Goal: Find contact information: Find contact information

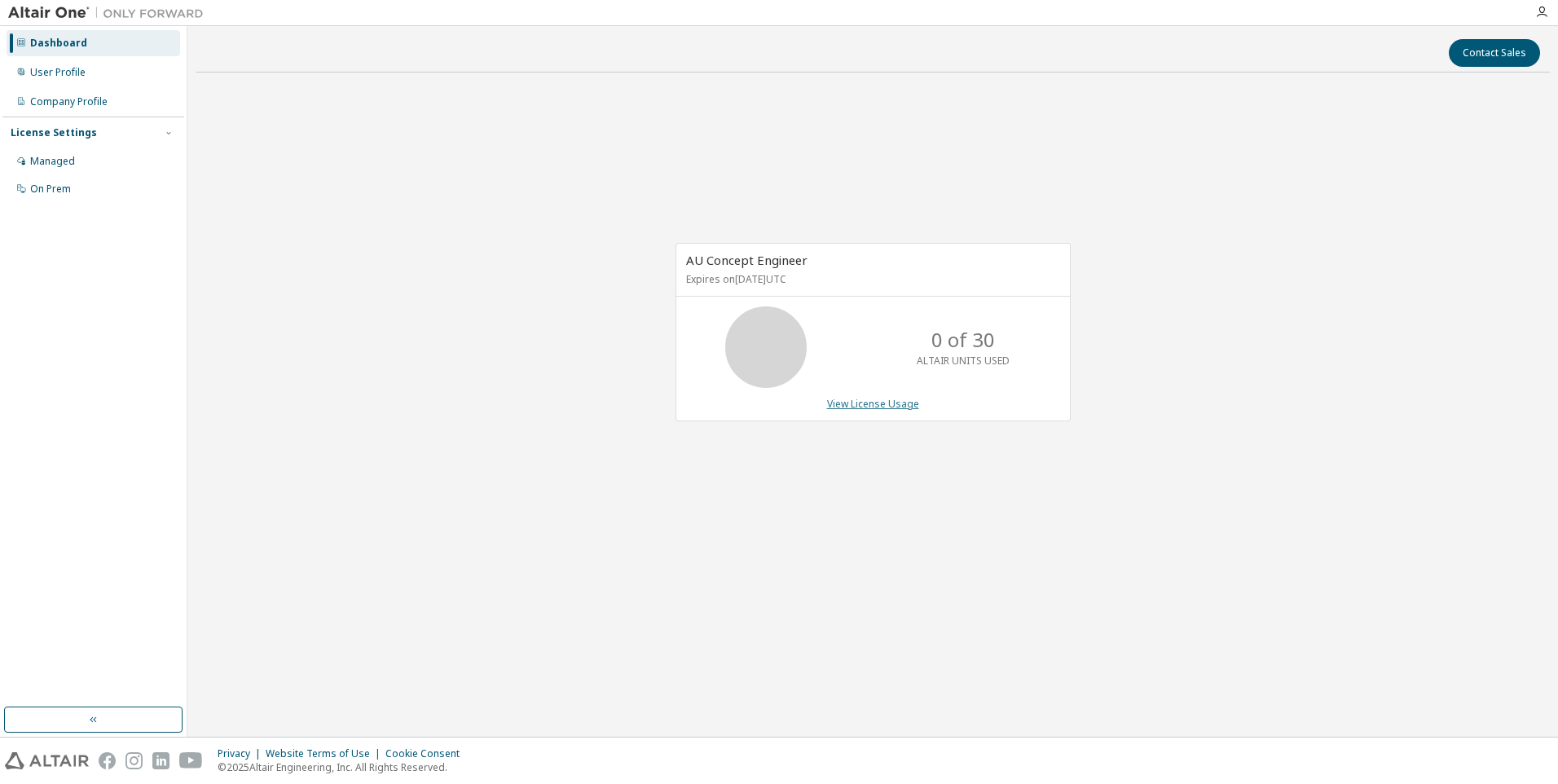
click at [836, 402] on link "View License Usage" at bounding box center [873, 403] width 92 height 14
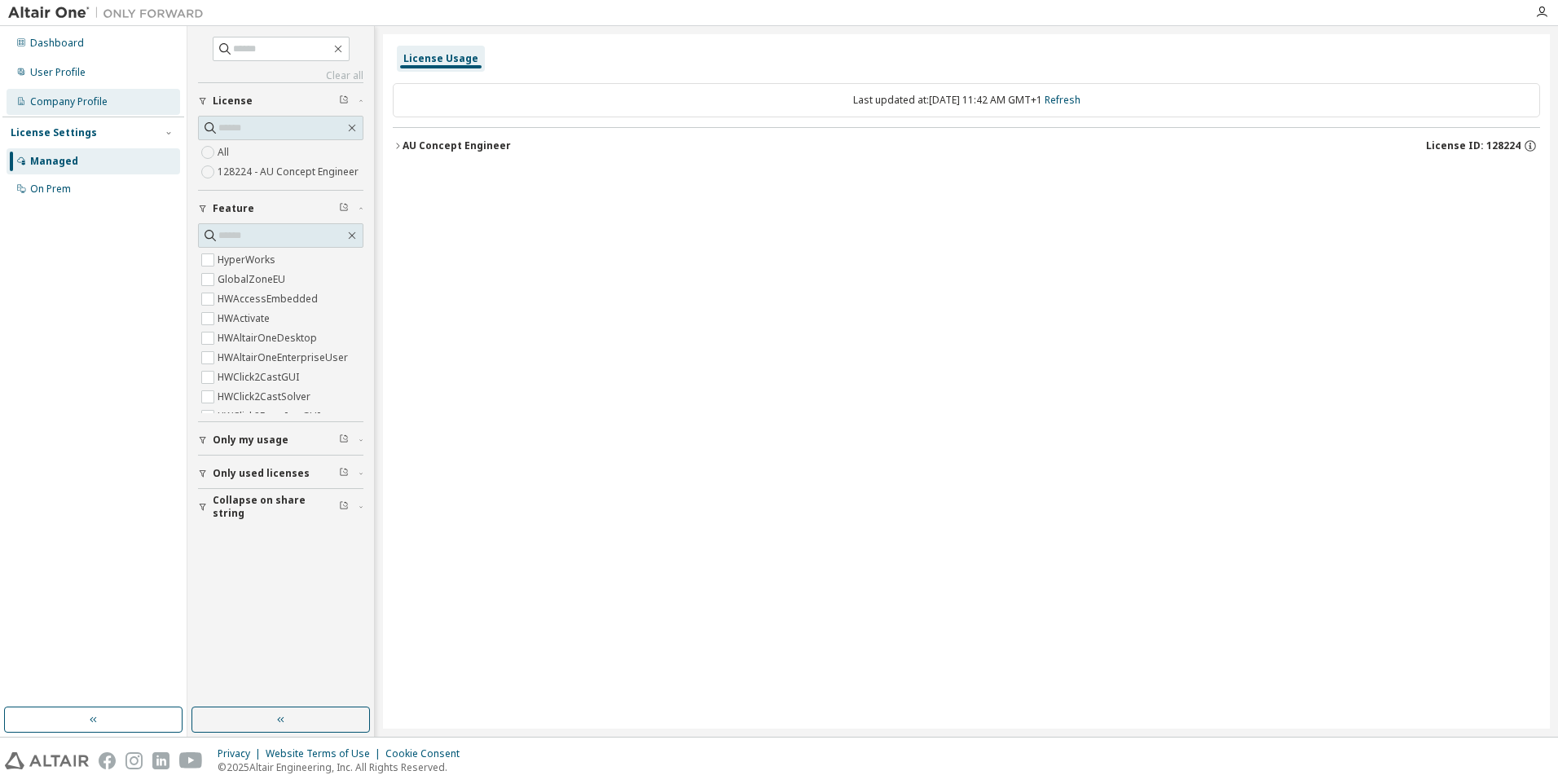
click at [86, 94] on div "Company Profile" at bounding box center [93, 102] width 174 height 26
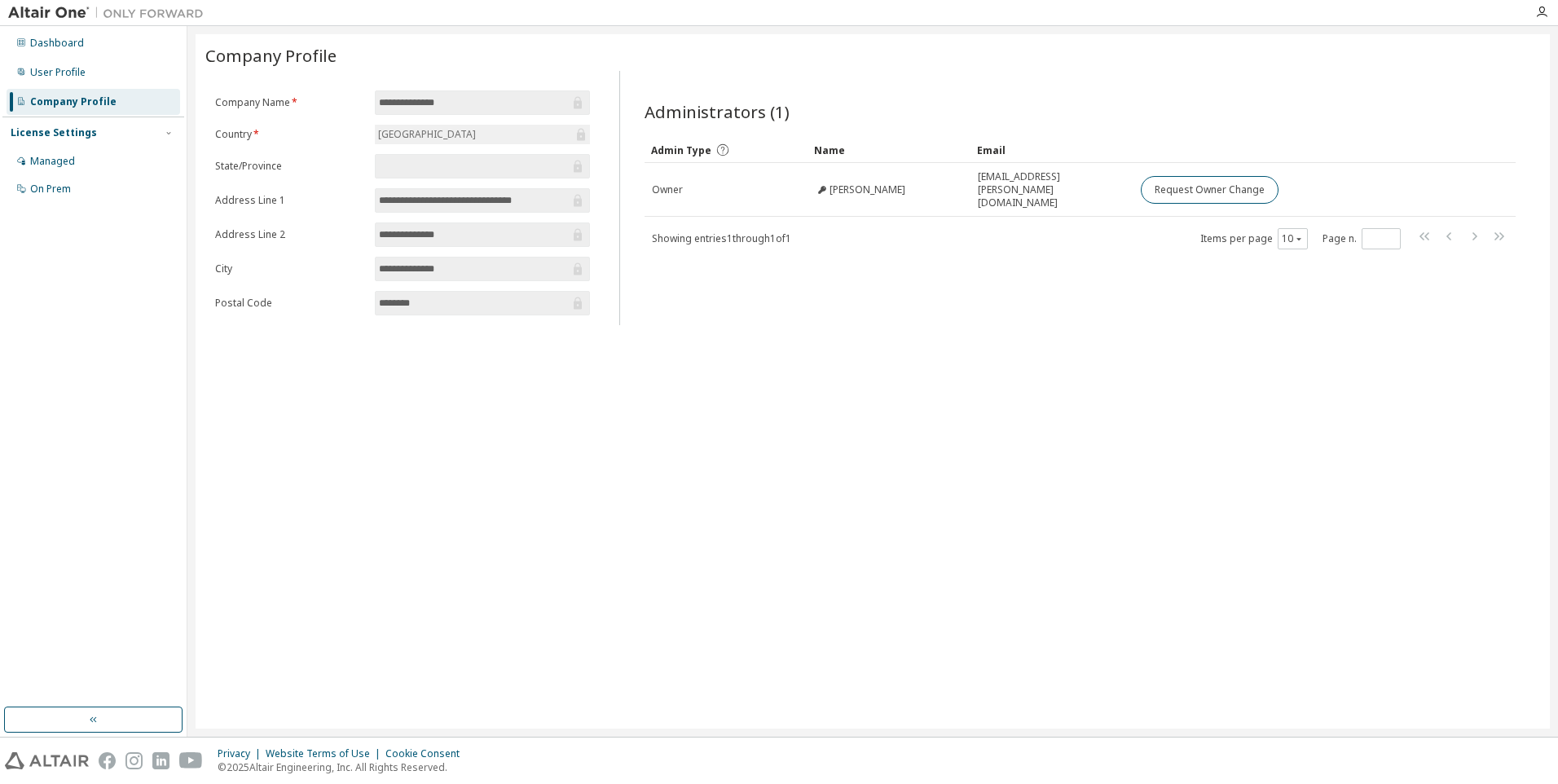
click at [709, 408] on div "**********" at bounding box center [872, 382] width 1354 height 694
click at [1532, 13] on div at bounding box center [1542, 12] width 33 height 13
click at [1540, 9] on icon "button" at bounding box center [1542, 12] width 13 height 13
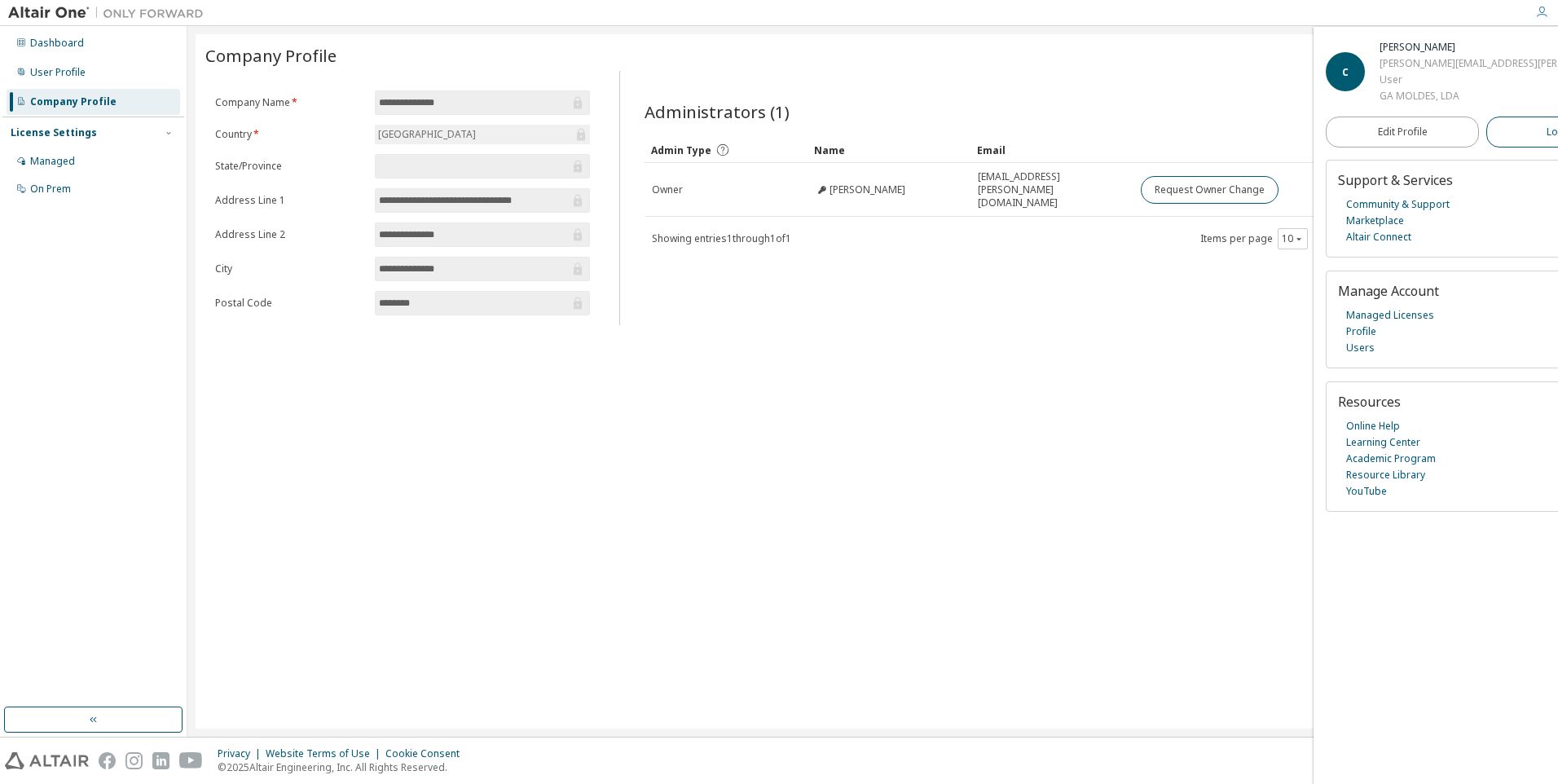
click at [1486, 130] on button "Logout" at bounding box center [1562, 132] width 153 height 31
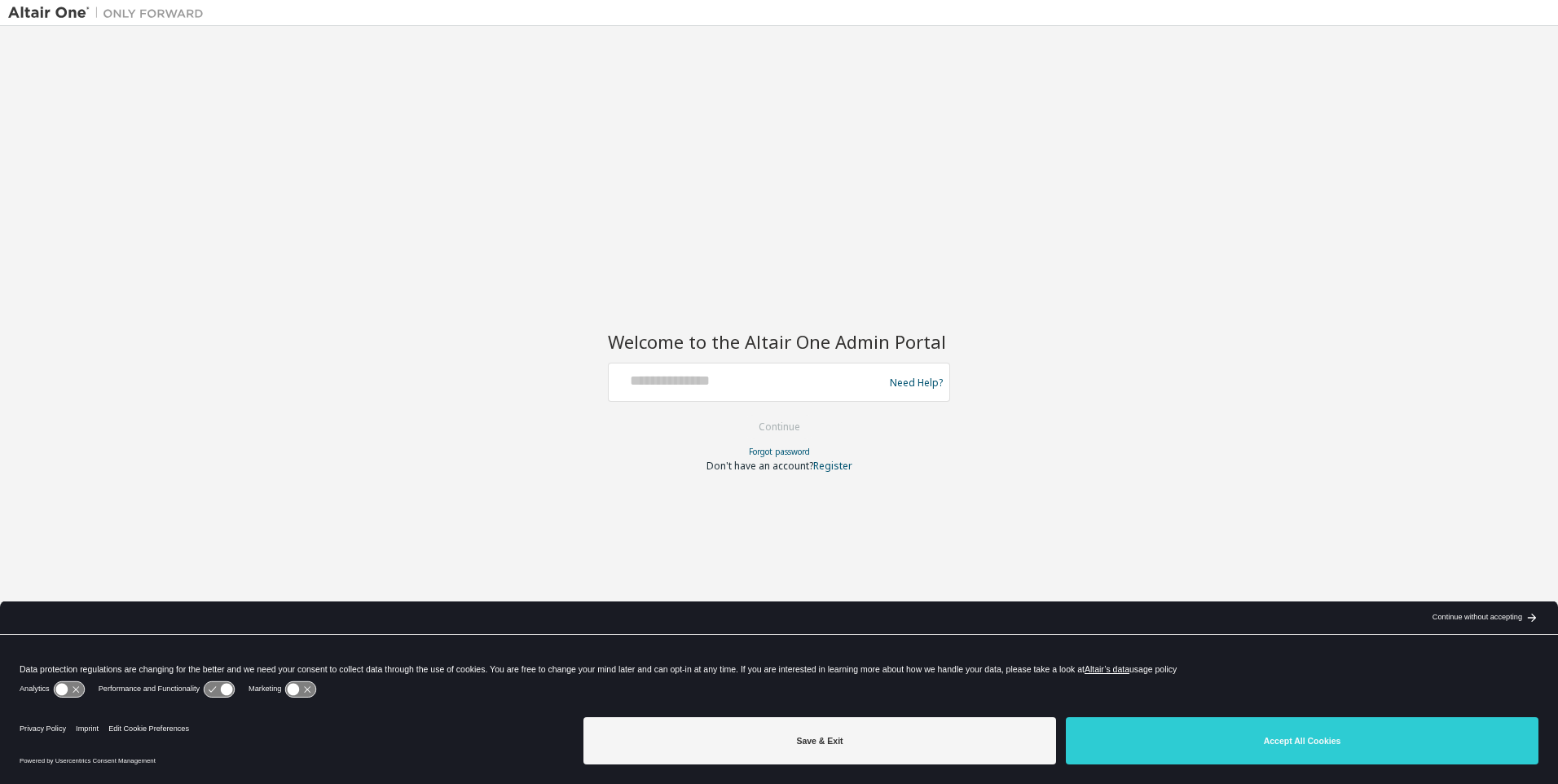
click at [1253, 214] on div "Welcome to the Altair One Admin Portal Need Help? Please make sure that you pro…" at bounding box center [778, 382] width 1542 height 694
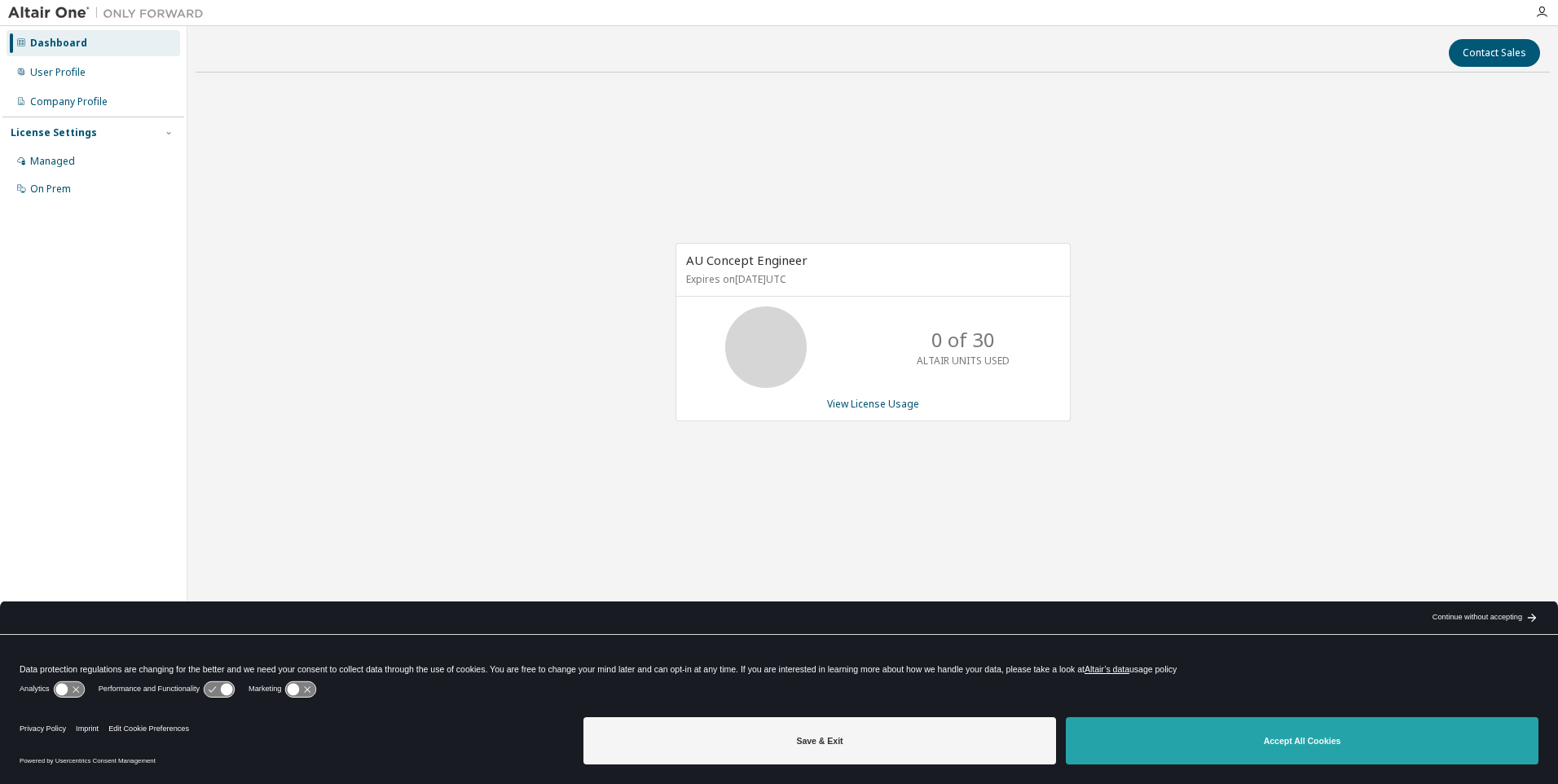
click at [1349, 753] on button "Accept All Cookies" at bounding box center [1302, 740] width 472 height 47
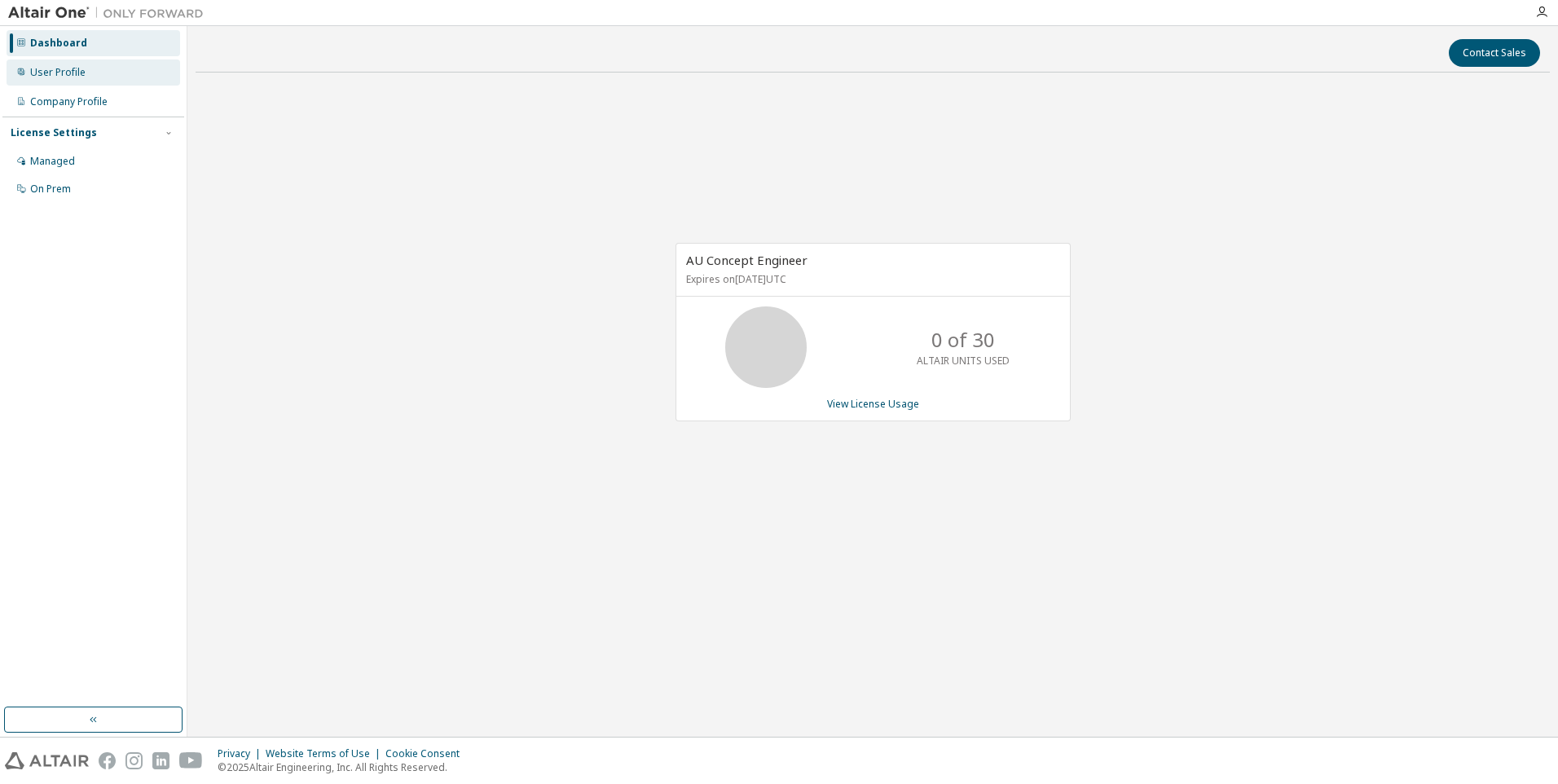
click at [69, 72] on div "User Profile" at bounding box center [58, 72] width 55 height 13
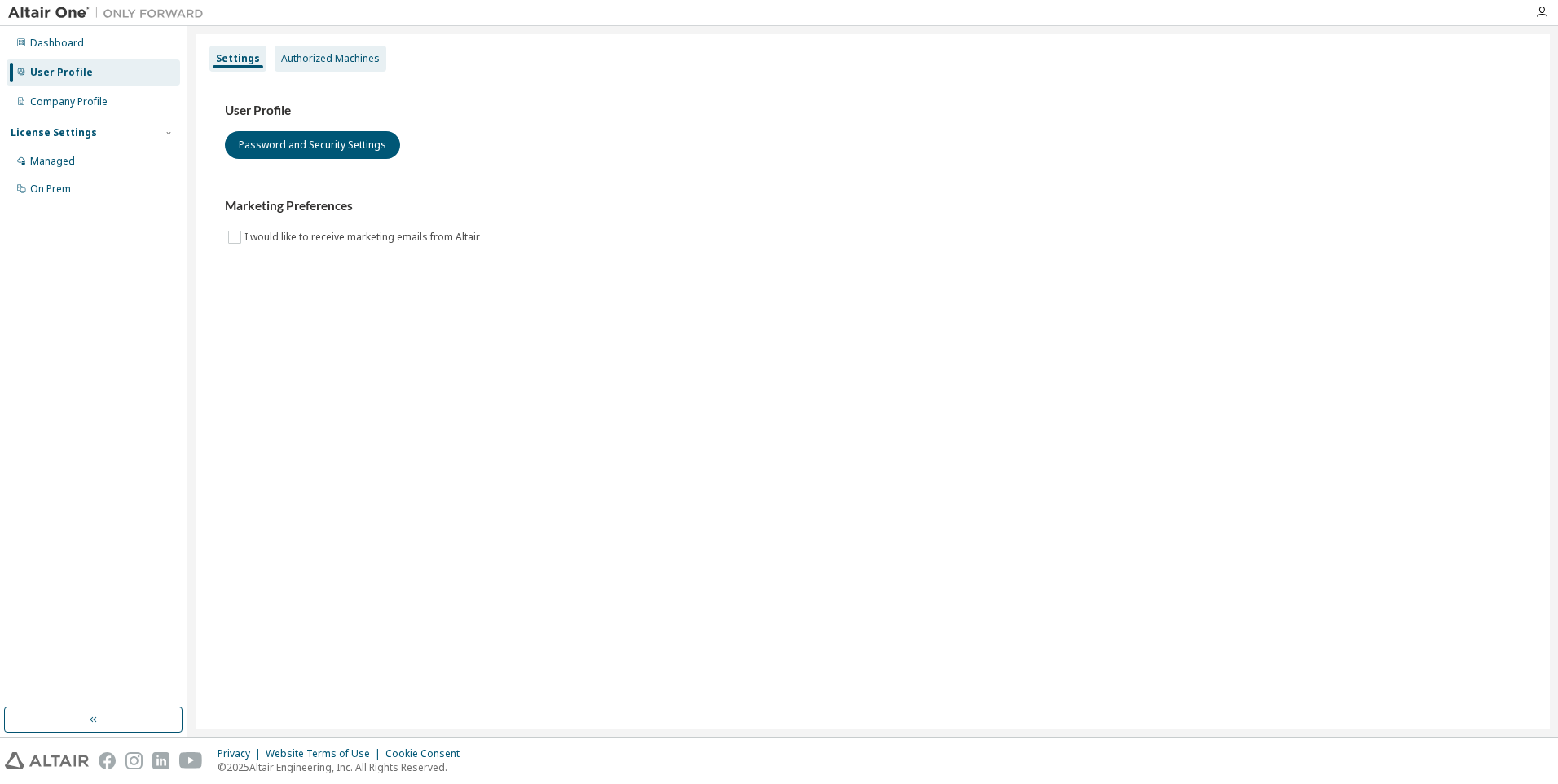
click at [303, 65] on div "Authorized Machines" at bounding box center [330, 59] width 111 height 26
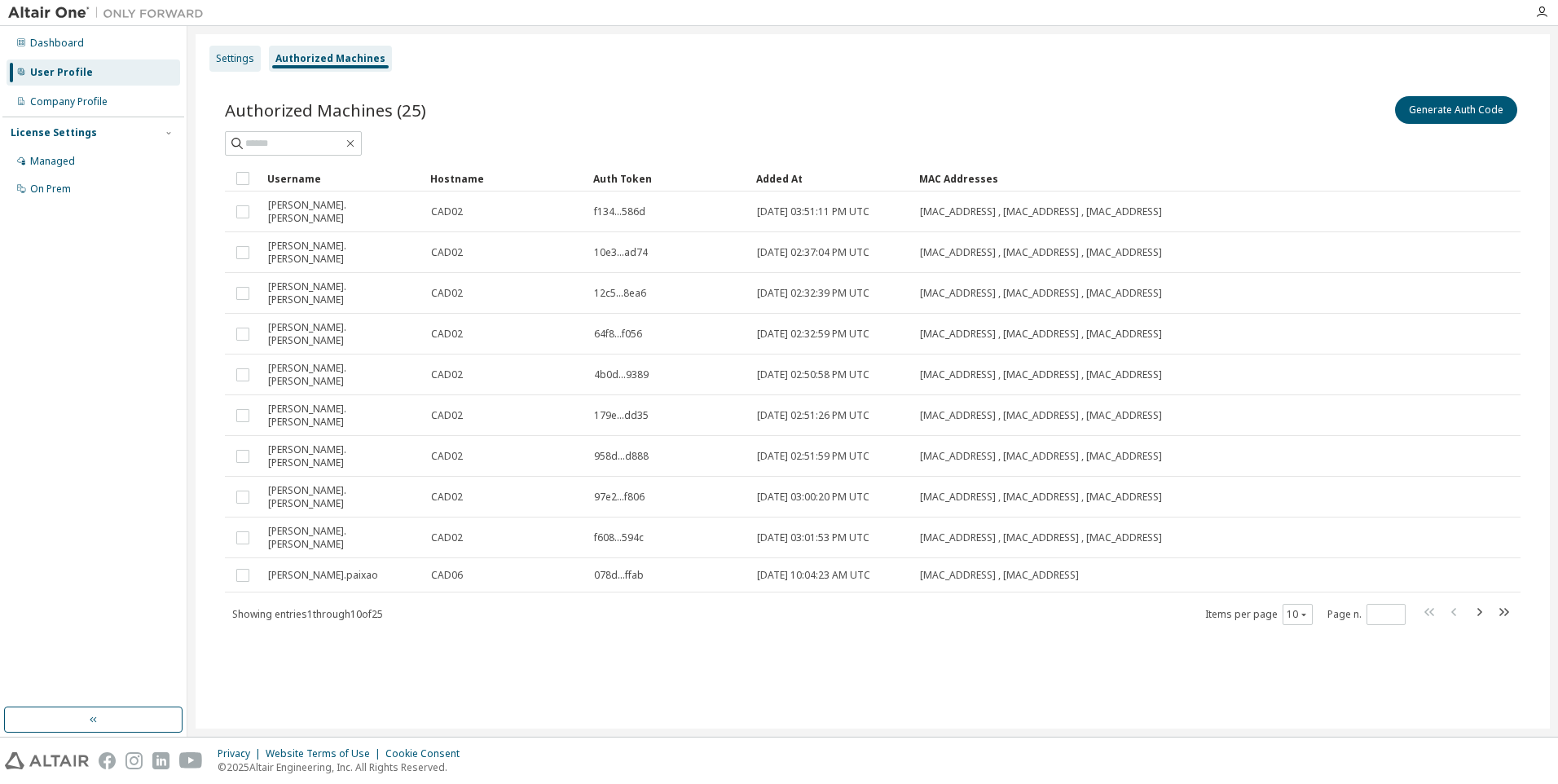
click at [249, 60] on div "Settings" at bounding box center [235, 58] width 38 height 13
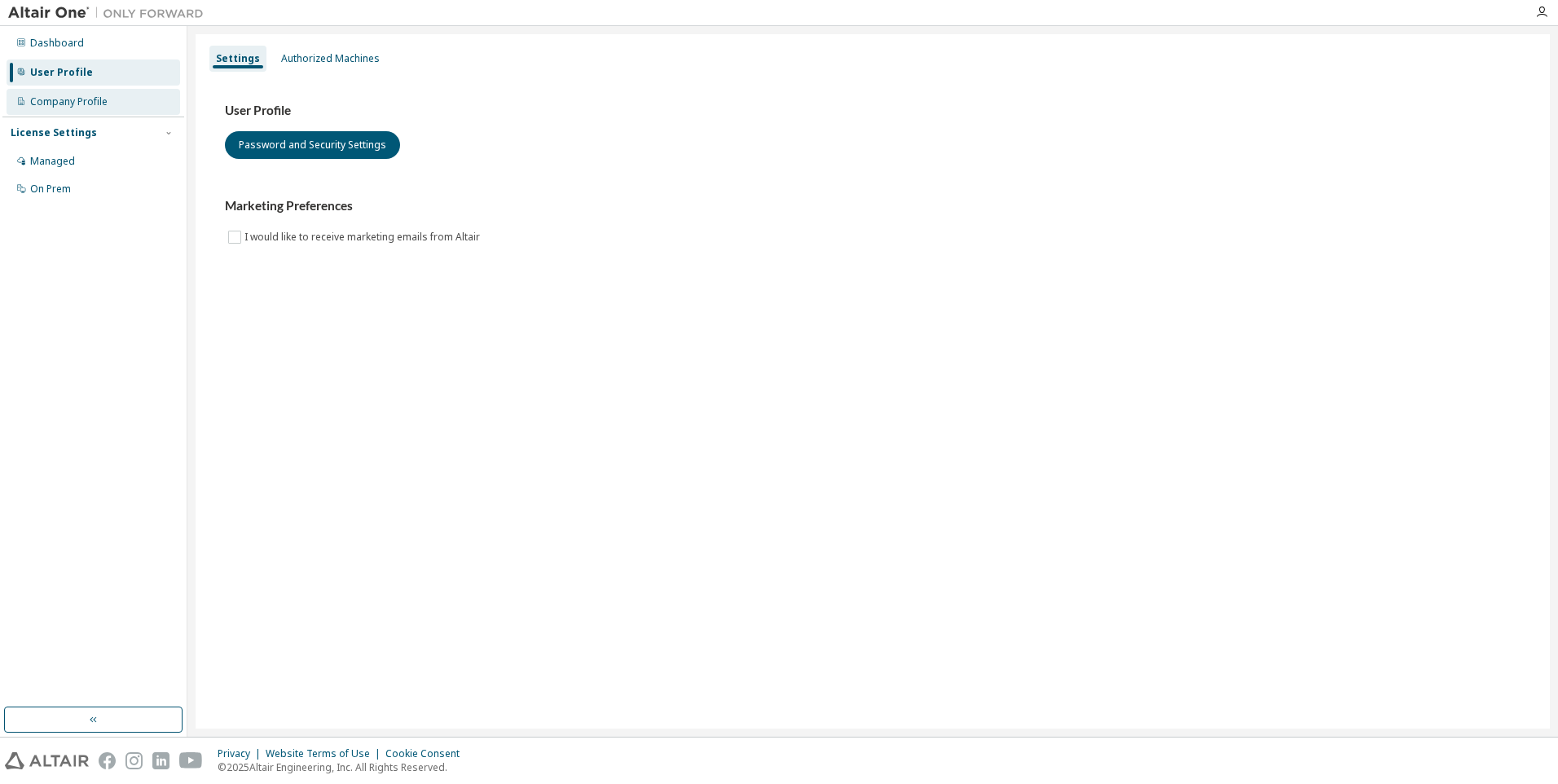
click at [85, 108] on div "Company Profile" at bounding box center [93, 102] width 174 height 26
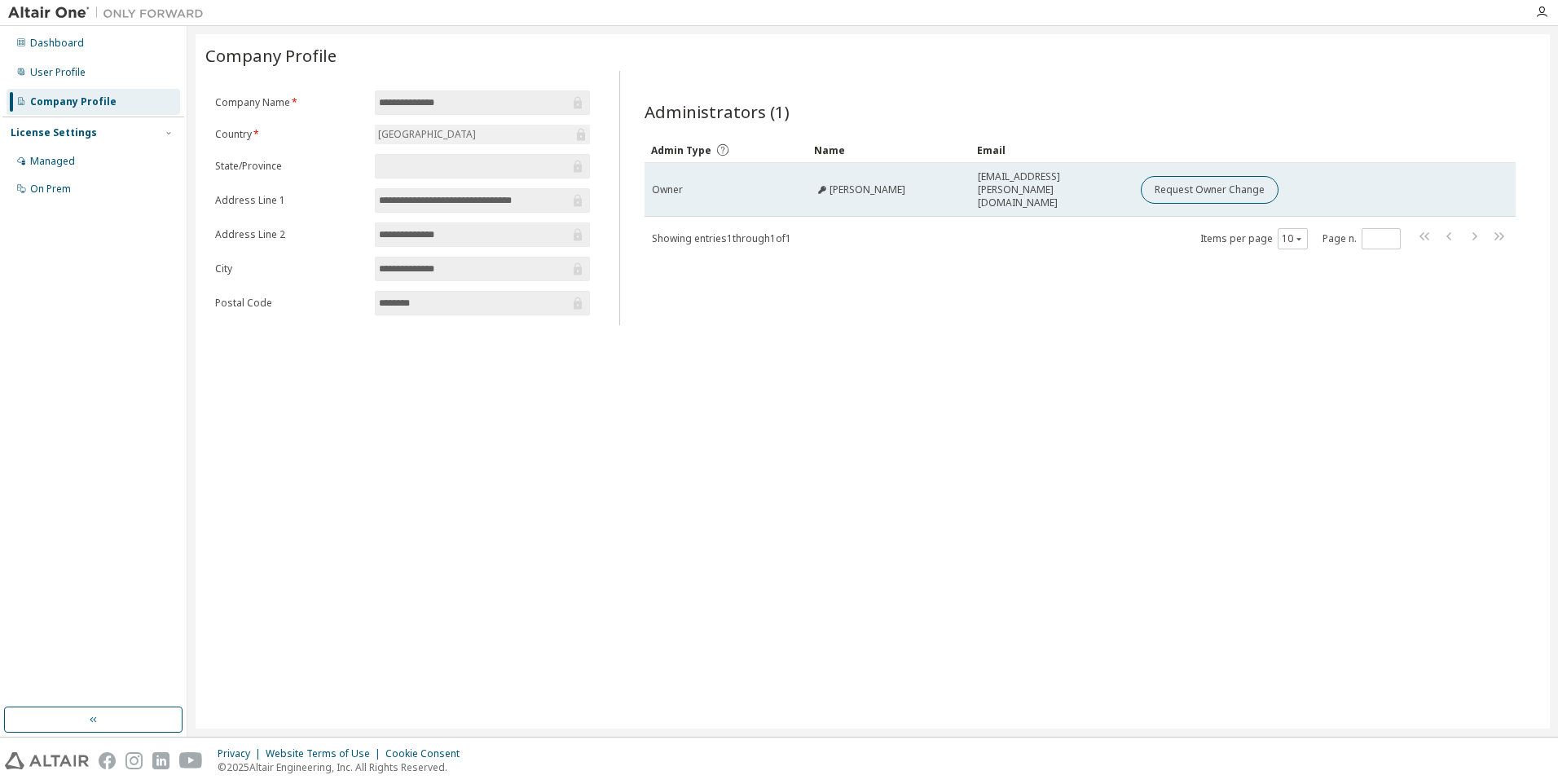
click at [820, 185] on icon at bounding box center [821, 189] width 10 height 9
click at [916, 199] on td "Valter Silva" at bounding box center [889, 190] width 163 height 54
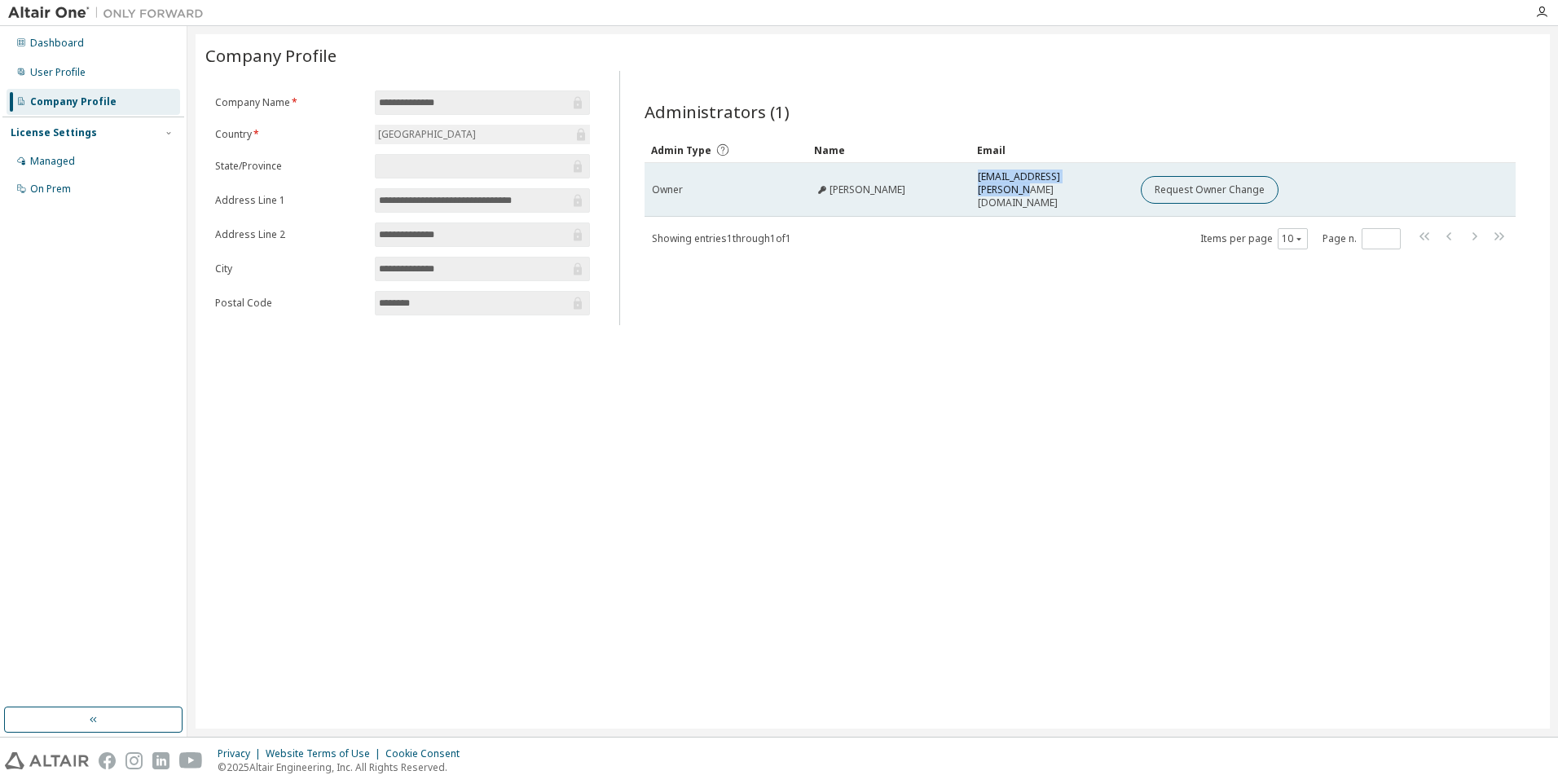
drag, startPoint x: 976, startPoint y: 186, endPoint x: 1103, endPoint y: 182, distance: 127.1
click at [1103, 182] on td "valter.silva@gamoldes.pt" at bounding box center [1052, 190] width 163 height 54
drag, startPoint x: 1103, startPoint y: 182, endPoint x: 1086, endPoint y: 183, distance: 17.0
copy span "valter.silva@gamoldes.pt"
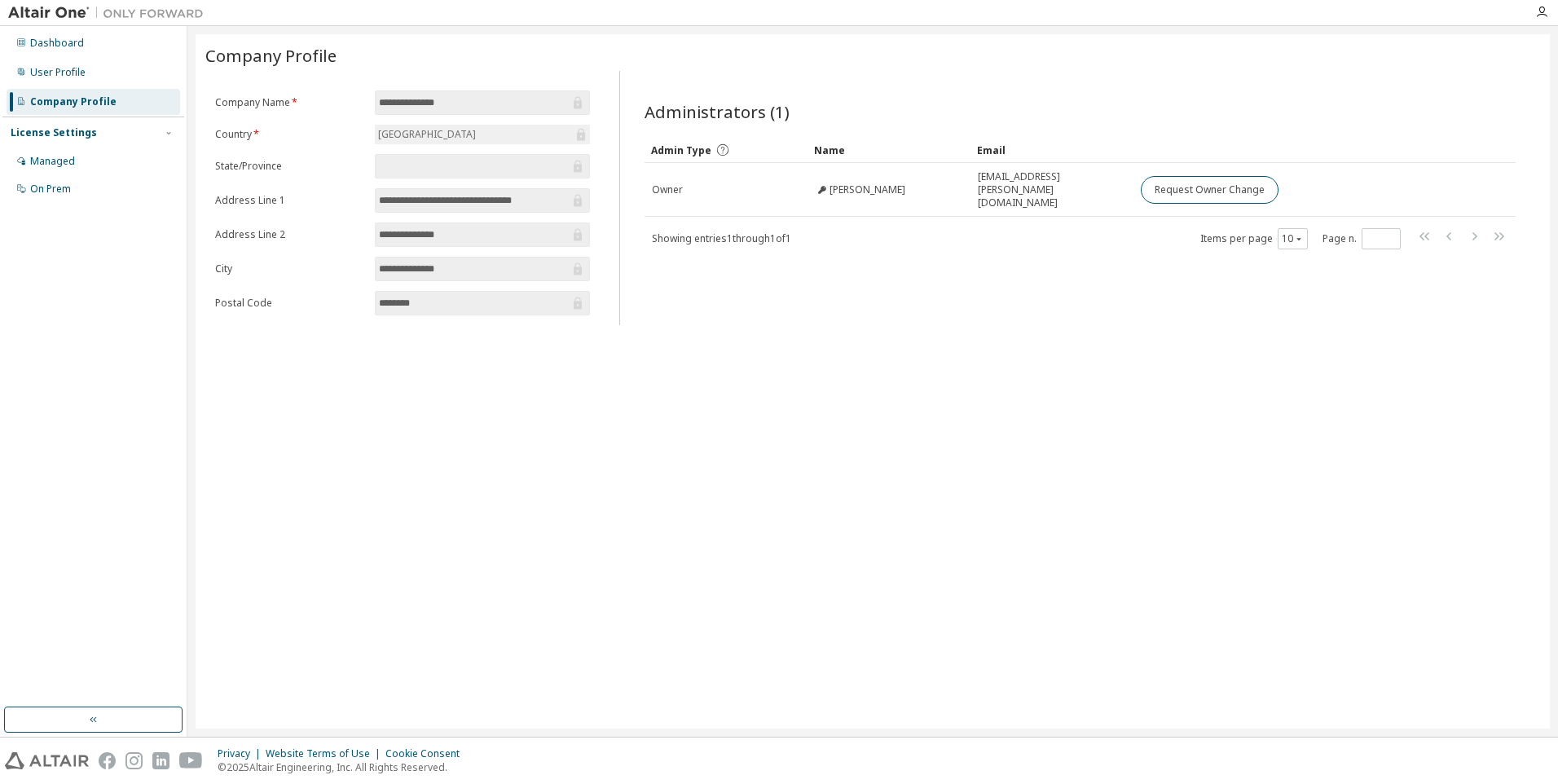
click at [1105, 243] on div "Administrators (1) Clear Load Save Save As Field Operator Value Select filter S…" at bounding box center [1080, 202] width 910 height 244
click at [108, 82] on div "User Profile" at bounding box center [93, 73] width 174 height 26
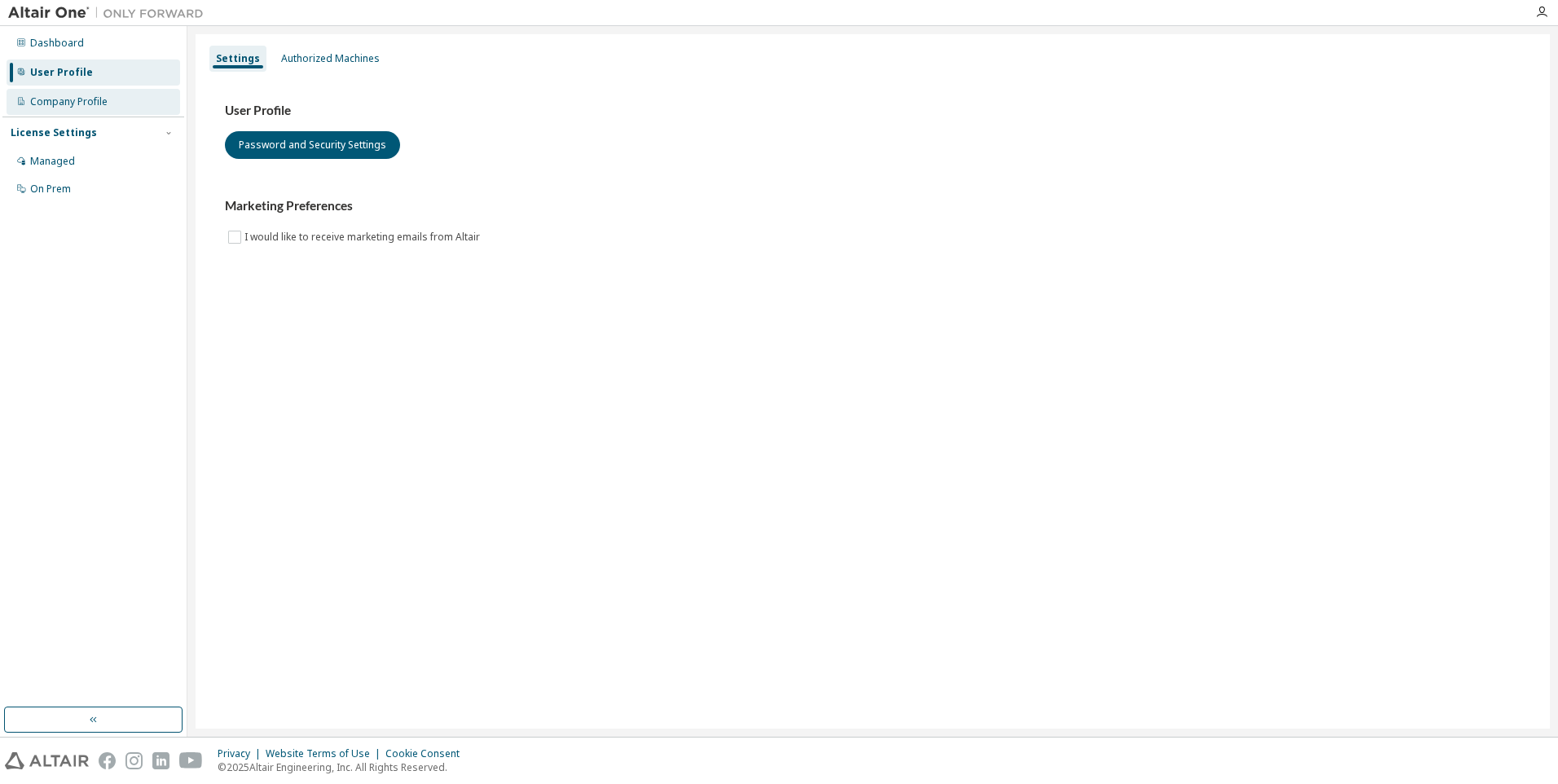
click at [109, 111] on div "Company Profile" at bounding box center [93, 102] width 174 height 26
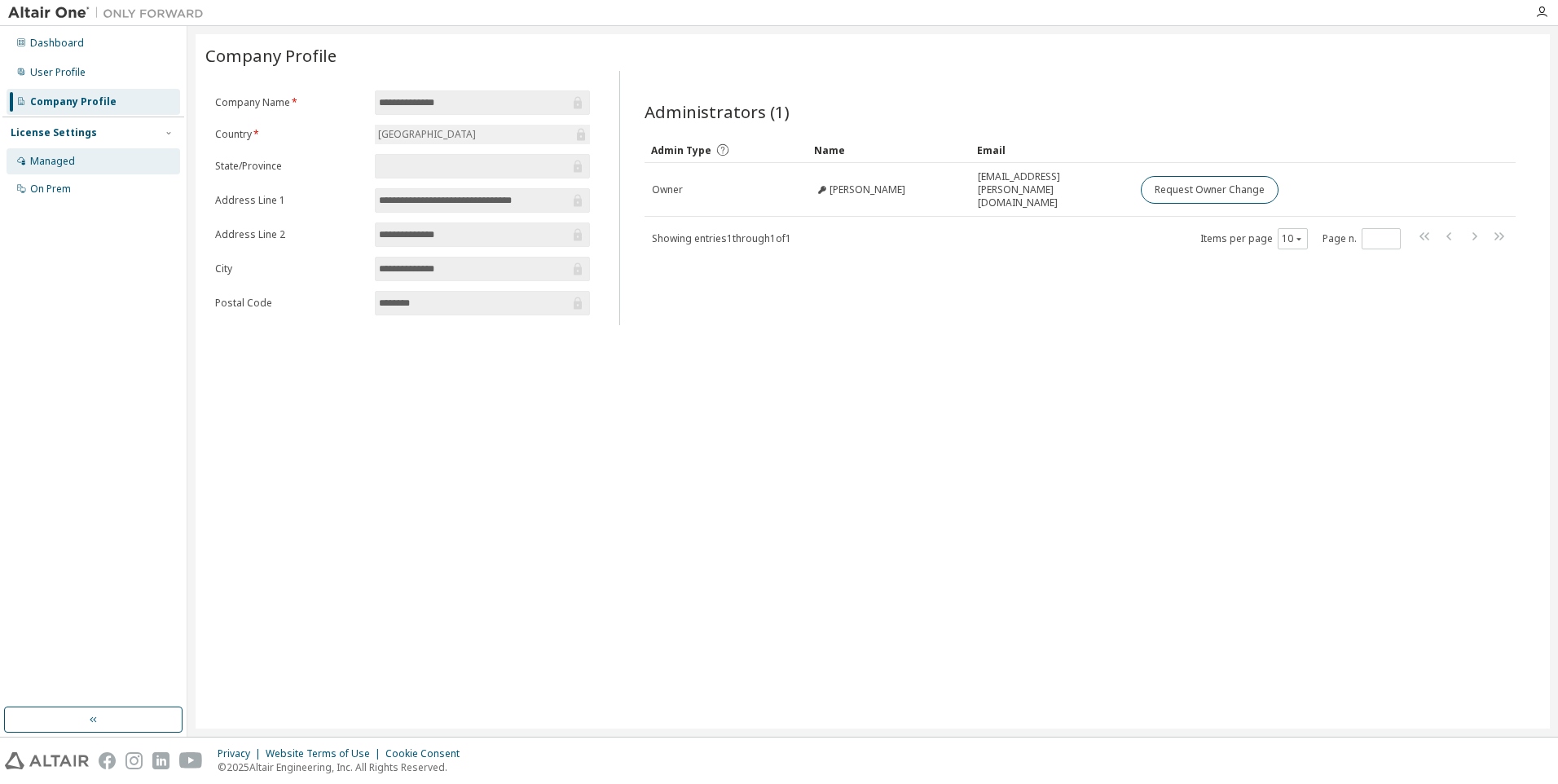
click at [94, 164] on div "Managed" at bounding box center [93, 161] width 174 height 26
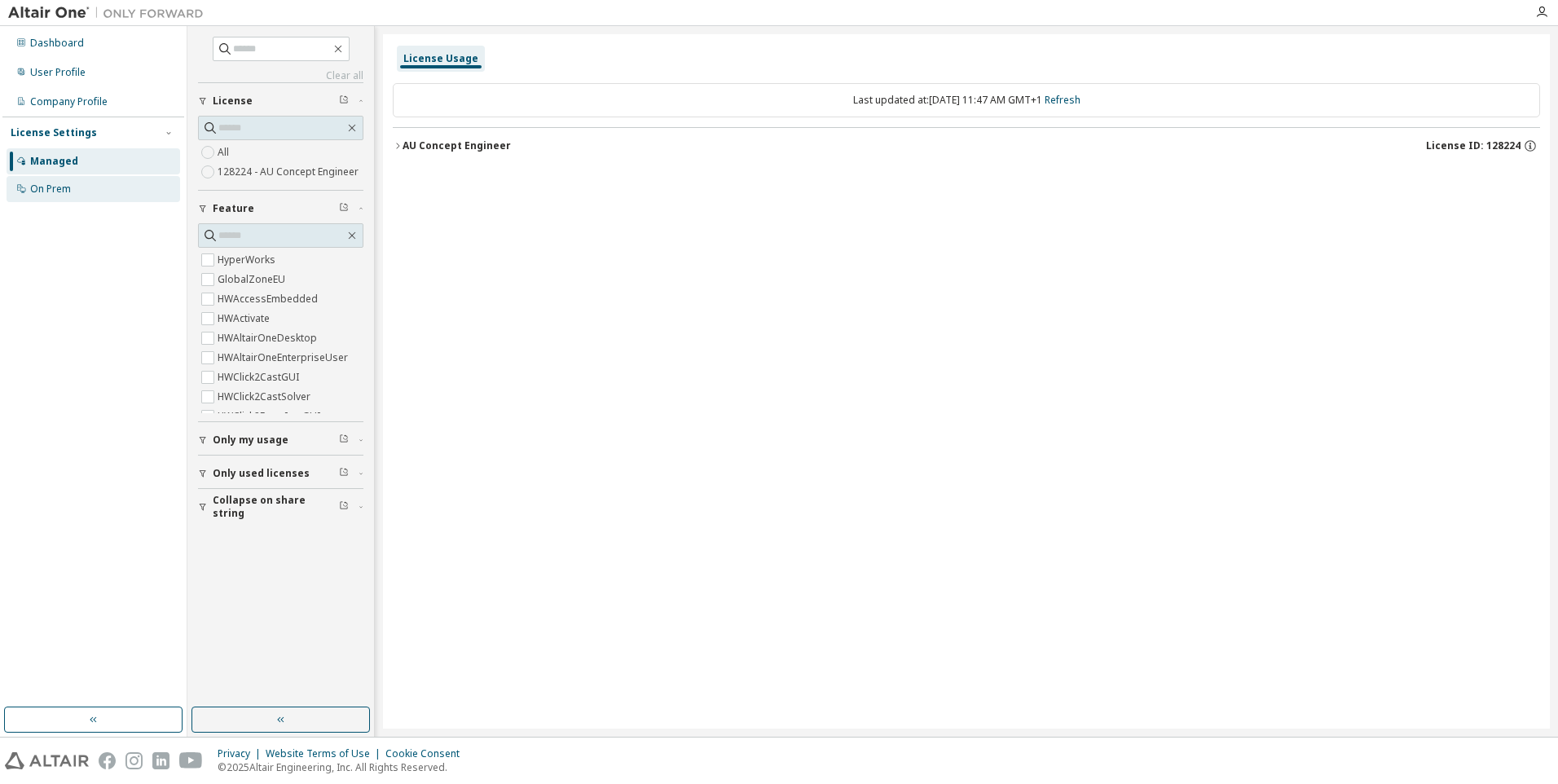
click at [92, 187] on div "On Prem" at bounding box center [93, 189] width 174 height 26
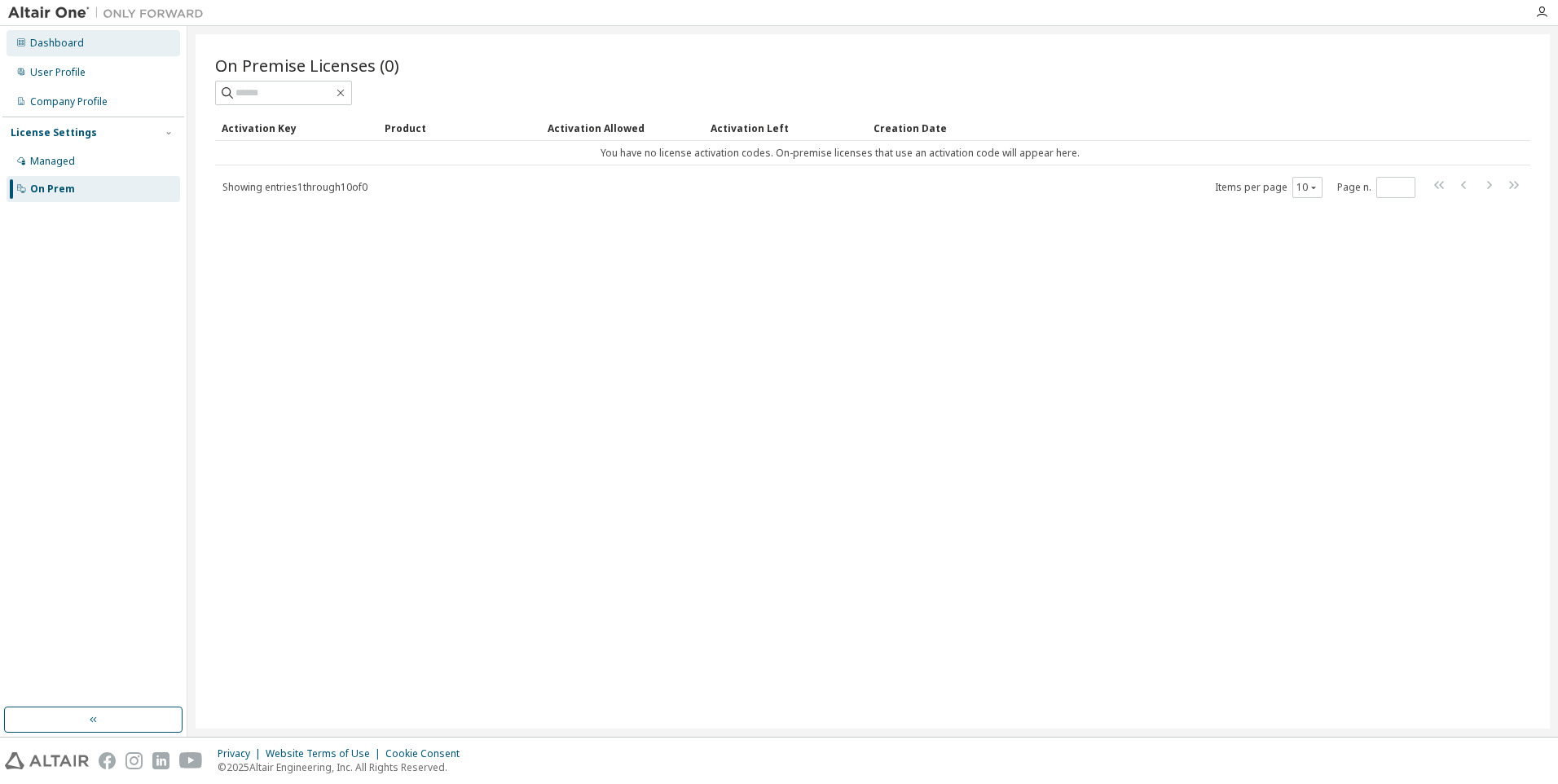
click at [86, 52] on div "Dashboard" at bounding box center [93, 43] width 174 height 26
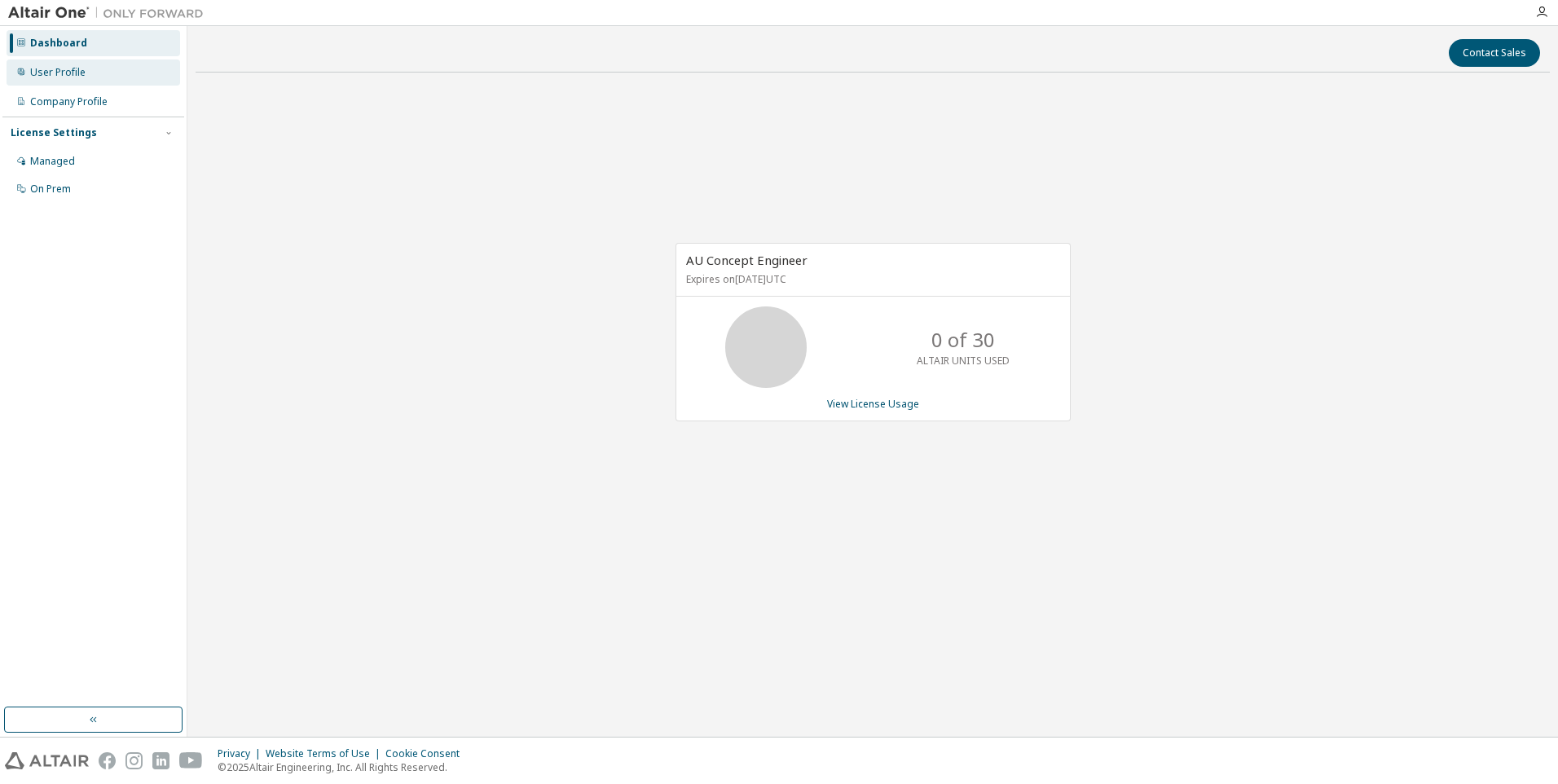
click at [86, 71] on div "User Profile" at bounding box center [93, 73] width 174 height 26
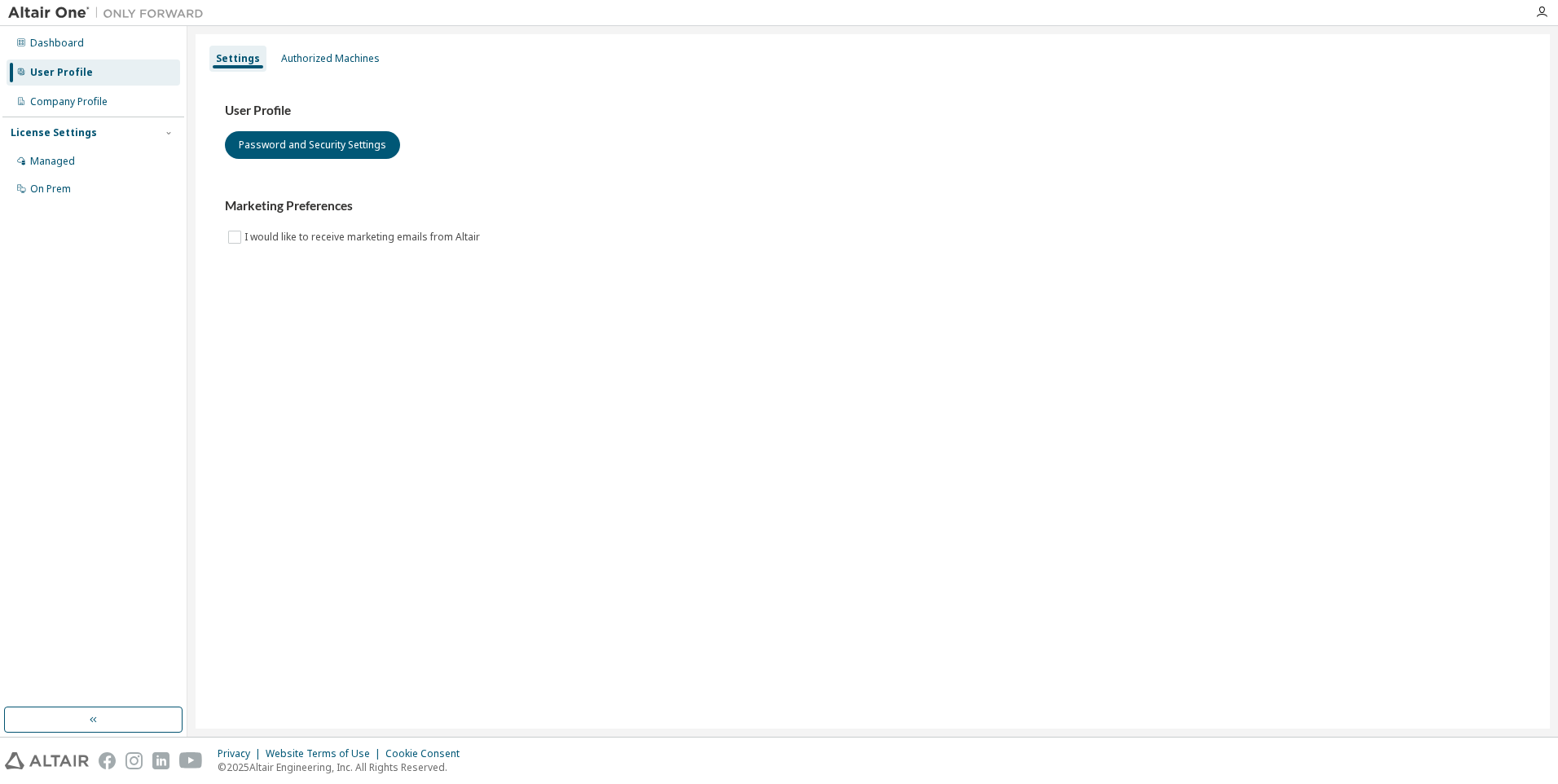
click at [414, 315] on div "Settings Authorized Machines User Profile Password and Security Settings Market…" at bounding box center [872, 382] width 1354 height 694
click at [335, 61] on div "Authorized Machines" at bounding box center [331, 58] width 98 height 13
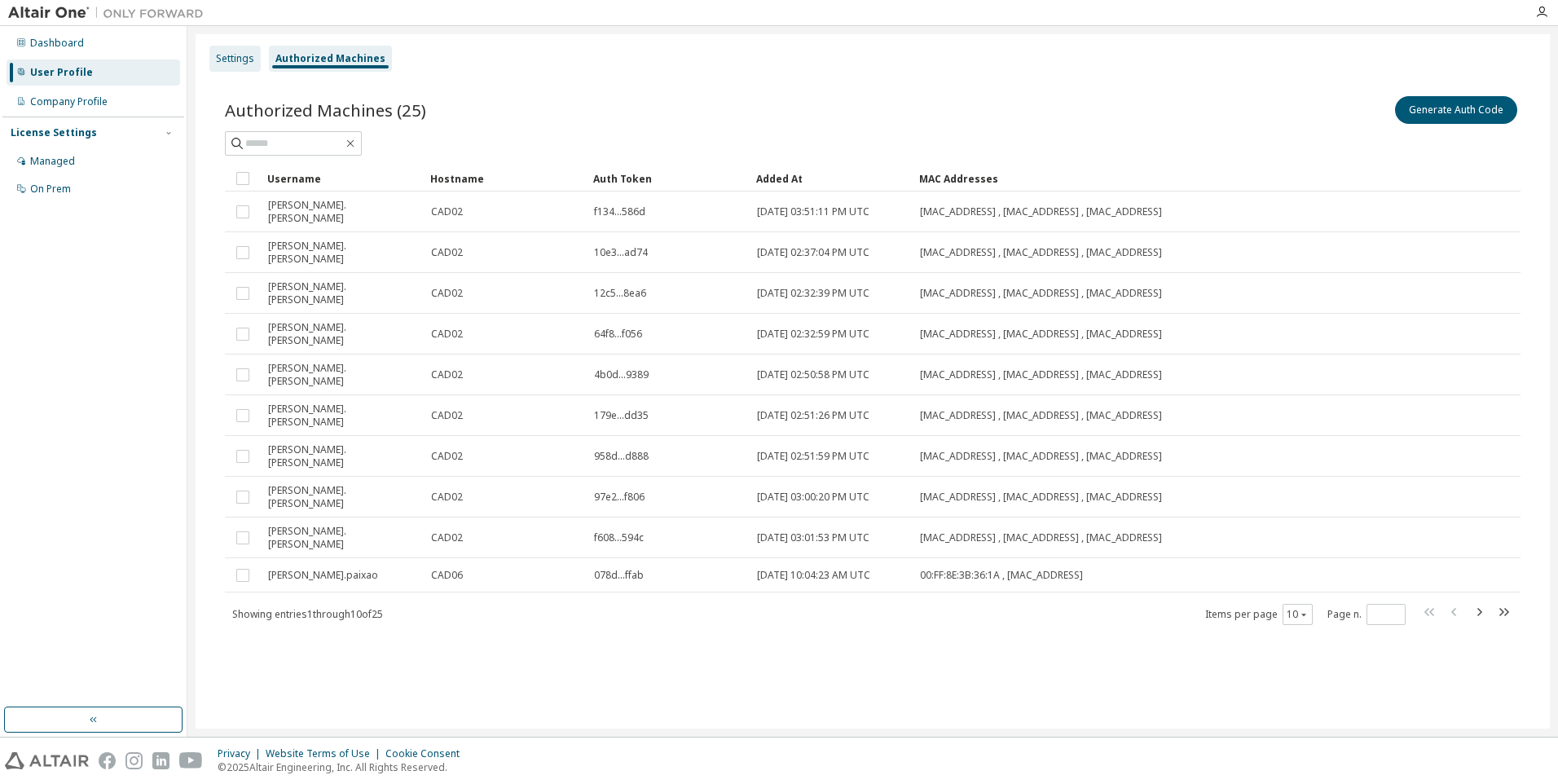
click at [239, 64] on div "Settings" at bounding box center [235, 58] width 38 height 13
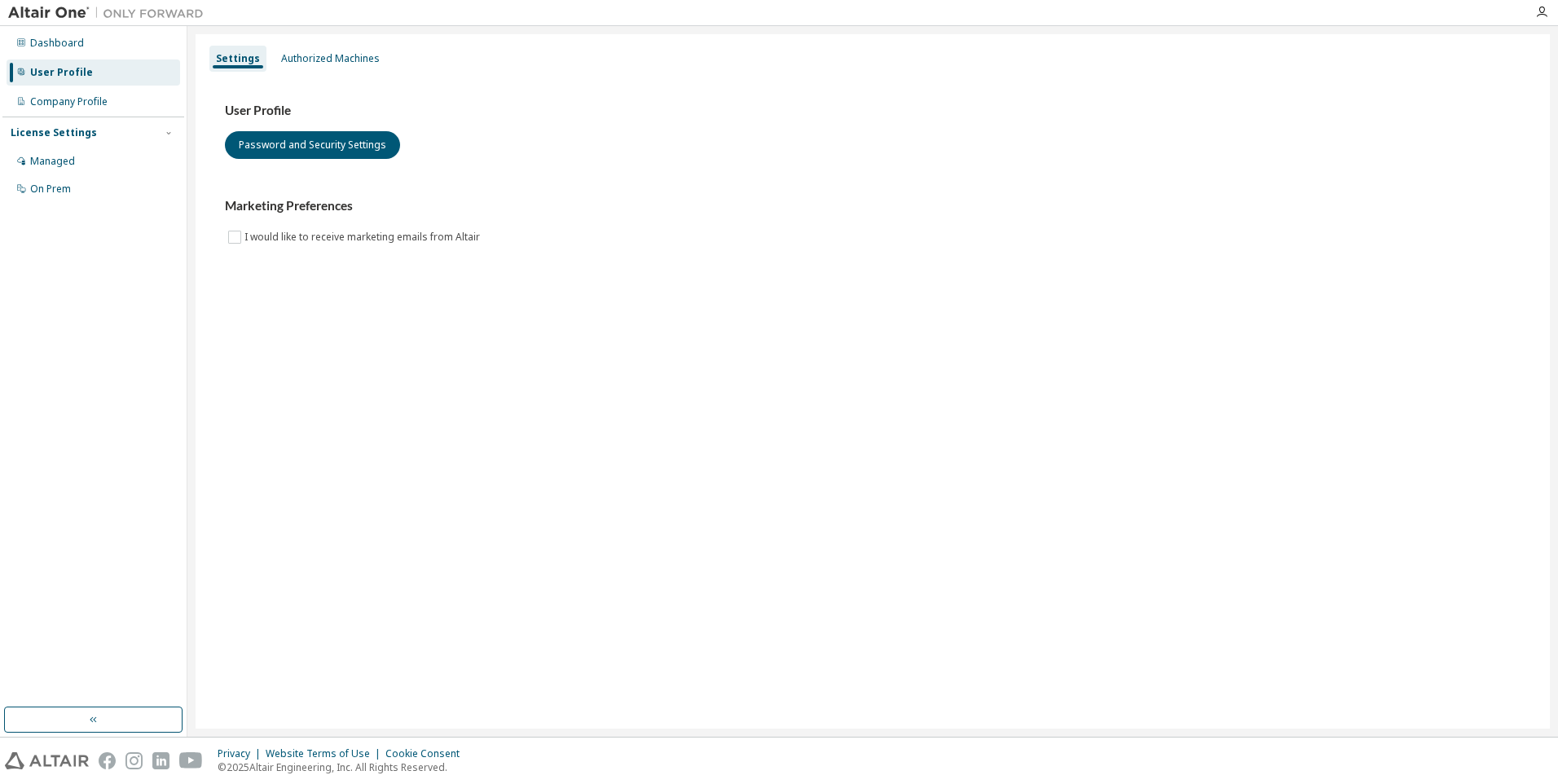
click at [739, 311] on div "Settings Authorized Machines User Profile Password and Security Settings Market…" at bounding box center [872, 382] width 1354 height 694
click at [1361, 183] on div "User Profile Password and Security Settings Marketing Preferences I would like …" at bounding box center [872, 174] width 1295 height 144
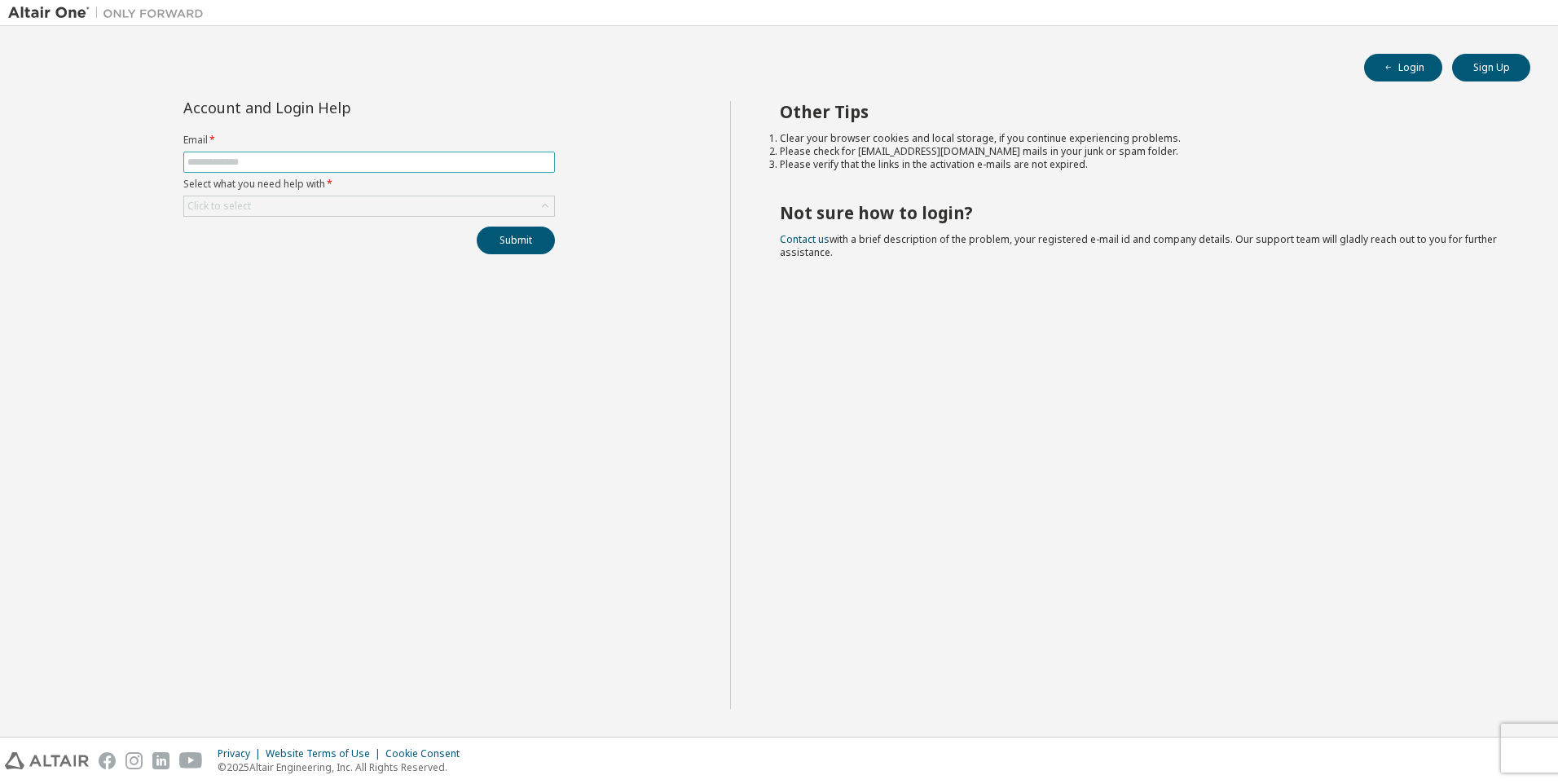
click at [364, 162] on input "text" at bounding box center [369, 161] width 364 height 13
type input "**********"
click at [333, 244] on div "Submit" at bounding box center [369, 240] width 371 height 28
click at [333, 206] on div "Click to select" at bounding box center [369, 205] width 370 height 20
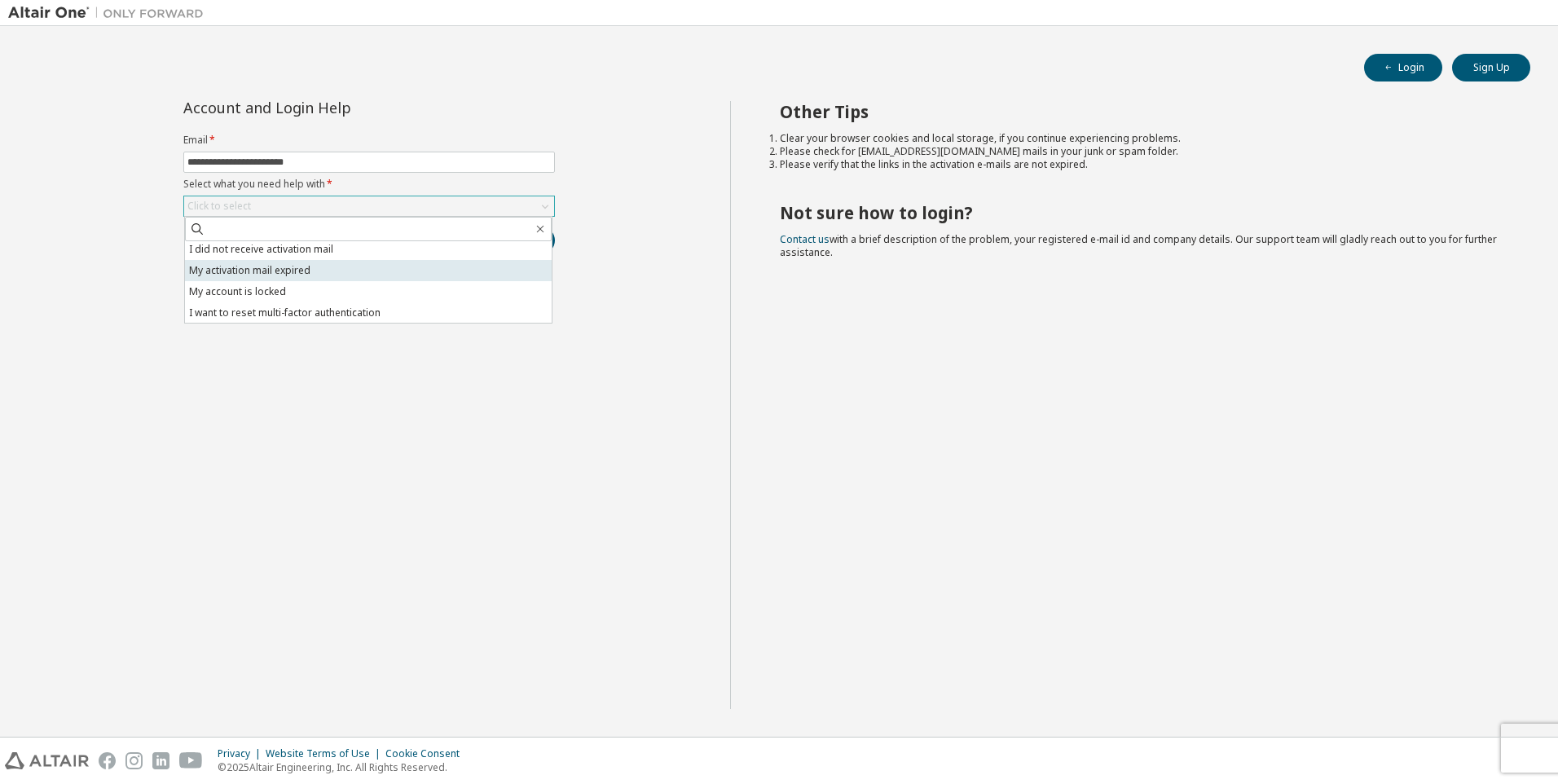
scroll to position [46, 0]
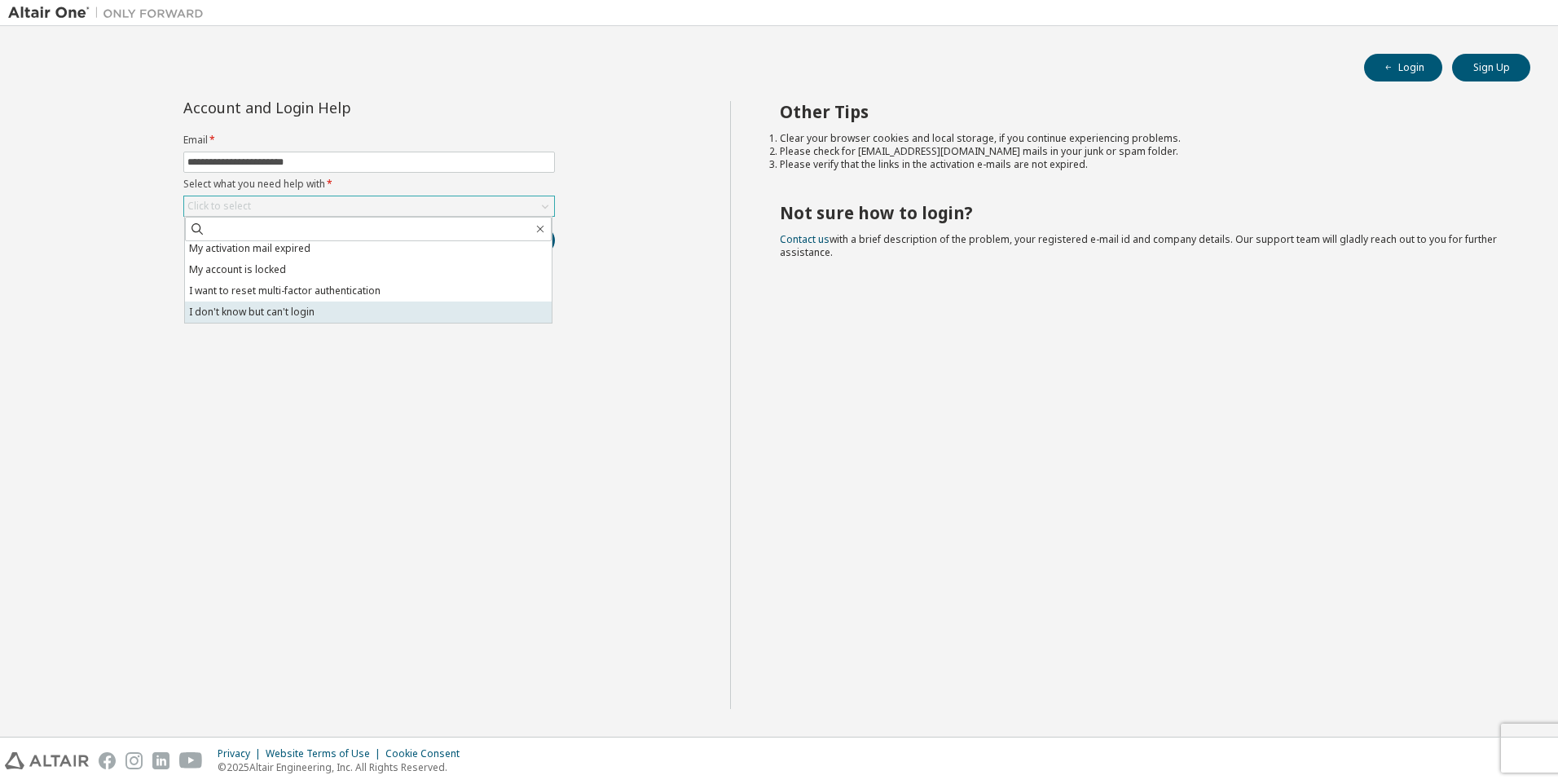
click at [383, 310] on li "I don't know but can't login" at bounding box center [368, 312] width 367 height 22
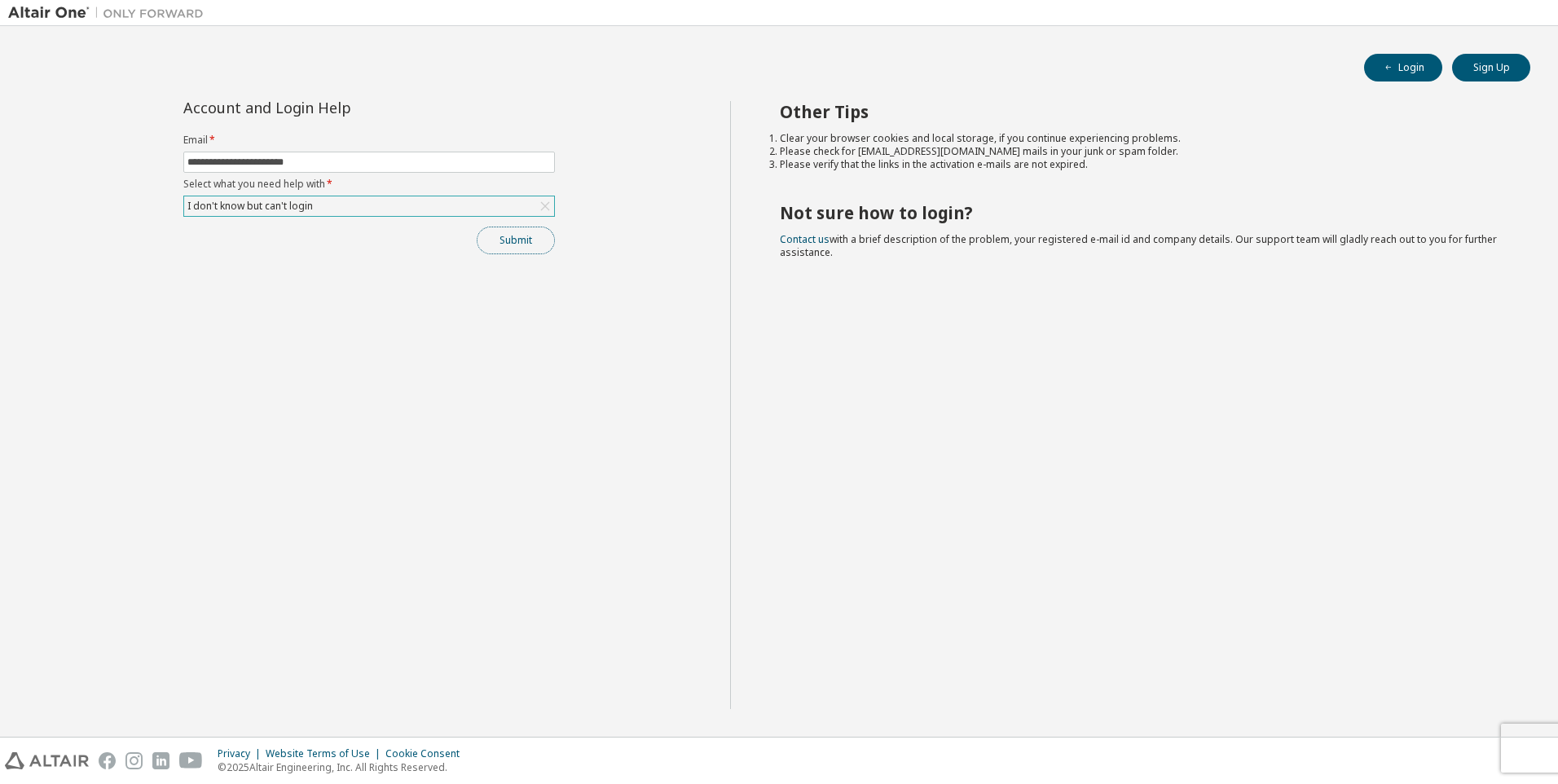
click at [537, 241] on button "Submit" at bounding box center [516, 240] width 79 height 28
click at [286, 469] on div "**********" at bounding box center [369, 405] width 722 height 608
